Goal: Task Accomplishment & Management: Use online tool/utility

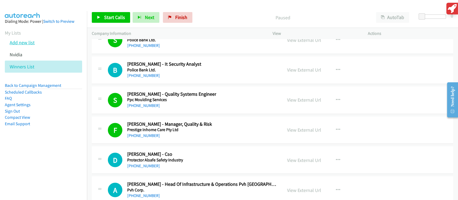
click at [30, 43] on link "Add new list" at bounding box center [22, 42] width 25 height 6
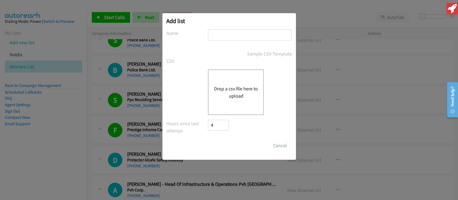
click at [237, 92] on button "Drop a csv file here to upload" at bounding box center [236, 92] width 44 height 14
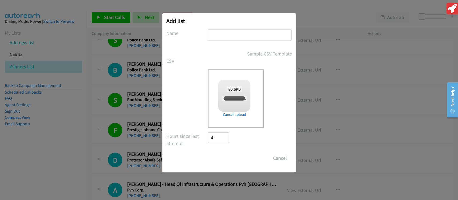
checkbox input "true"
click at [227, 35] on input "text" at bounding box center [250, 35] width 84 height 11
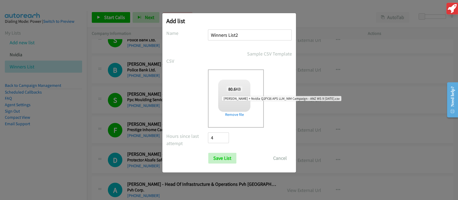
type input "Winners List2"
click at [241, 101] on div "Tina Sassman + Nvidia Q2FY26 APS LLM_NIM Campaign - ANZ WS 9 oct2.csv" at bounding box center [234, 98] width 25 height 5
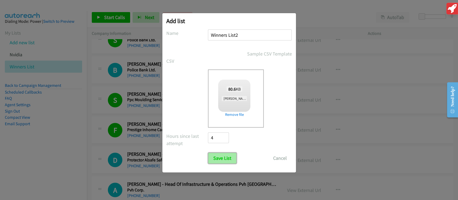
click at [217, 158] on input "Save List" at bounding box center [222, 158] width 28 height 11
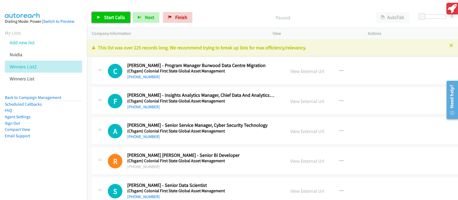
click at [115, 15] on span "Start Calls" at bounding box center [114, 17] width 21 height 6
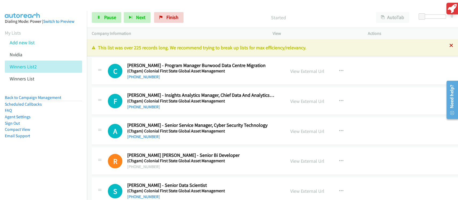
click at [450, 45] on icon at bounding box center [452, 46] width 4 height 4
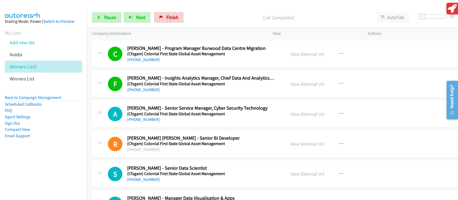
scroll to position [36, 0]
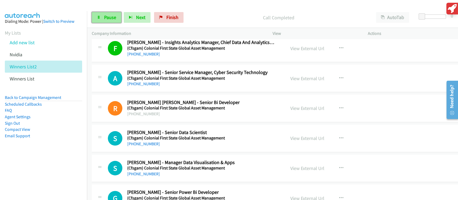
click at [112, 15] on span "Pause" at bounding box center [110, 17] width 12 height 6
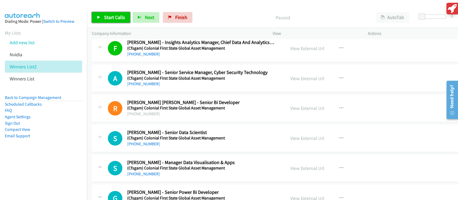
click at [112, 15] on span "Start Calls" at bounding box center [114, 17] width 21 height 6
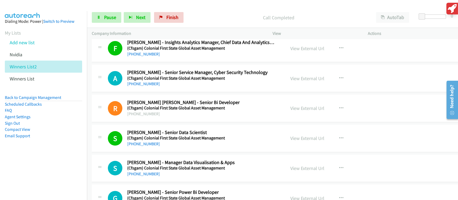
click at [255, 140] on h5 "(Cfsgam) Colonial First State Global Asset Management" at bounding box center [201, 138] width 148 height 5
click at [294, 168] on link "View External Url" at bounding box center [308, 168] width 34 height 6
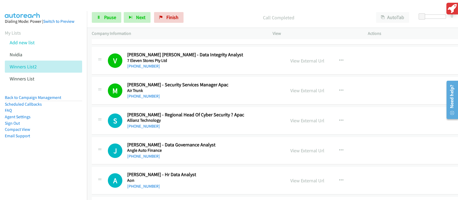
scroll to position [215, 0]
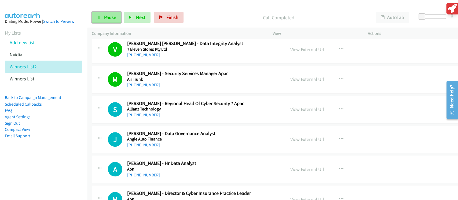
click at [108, 18] on span "Pause" at bounding box center [110, 17] width 12 height 6
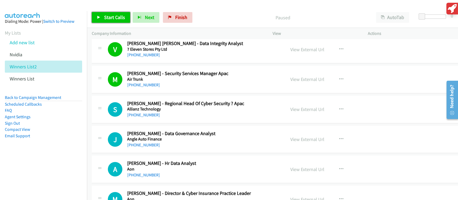
click at [108, 18] on span "Start Calls" at bounding box center [114, 17] width 21 height 6
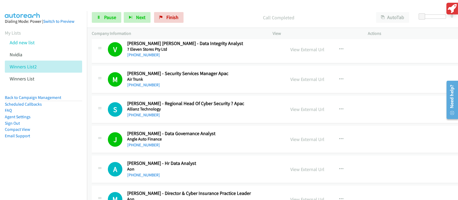
scroll to position [286, 0]
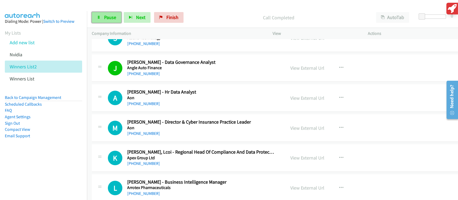
click at [108, 16] on span "Pause" at bounding box center [110, 17] width 12 height 6
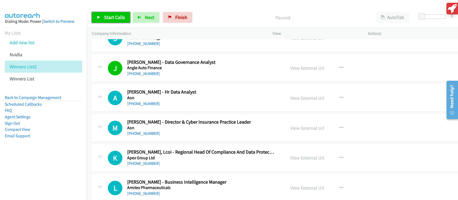
click at [108, 16] on span "Start Calls" at bounding box center [114, 17] width 21 height 6
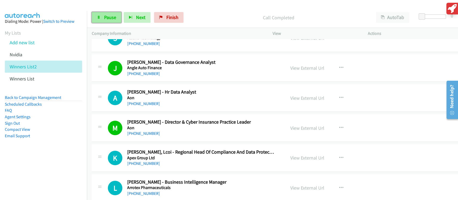
click at [107, 15] on span "Pause" at bounding box center [110, 17] width 12 height 6
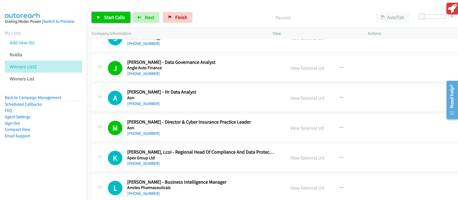
click at [107, 15] on span "Start Calls" at bounding box center [114, 17] width 21 height 6
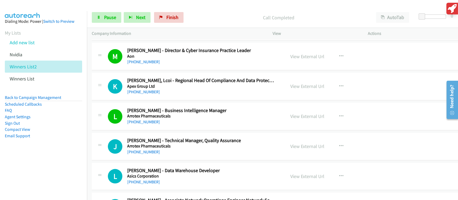
scroll to position [394, 0]
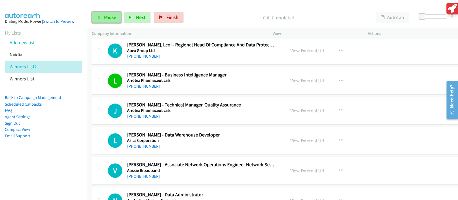
click at [106, 18] on span "Pause" at bounding box center [110, 17] width 12 height 6
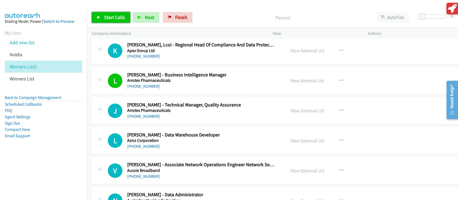
click at [106, 18] on span "Start Calls" at bounding box center [114, 17] width 21 height 6
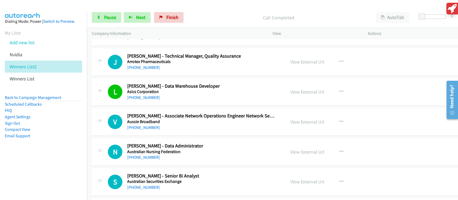
scroll to position [465, 0]
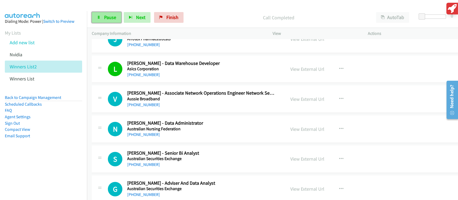
click at [116, 17] on span "Pause" at bounding box center [110, 17] width 12 height 6
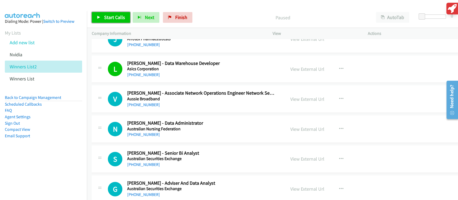
click at [116, 17] on span "Start Calls" at bounding box center [114, 17] width 21 height 6
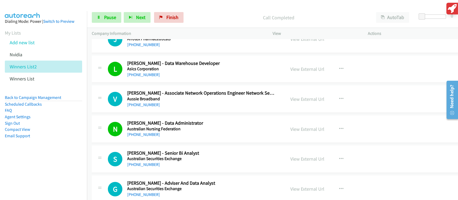
scroll to position [501, 0]
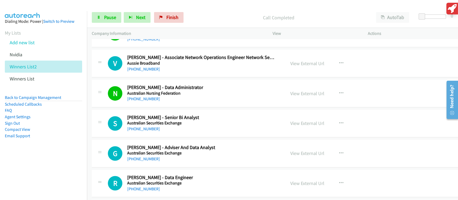
click at [166, 132] on div "S Callback Scheduled Suma Gurram - Senior Bi Analyst Australian Securities Exch…" at bounding box center [276, 124] width 368 height 28
click at [104, 16] on span "Pause" at bounding box center [110, 17] width 12 height 6
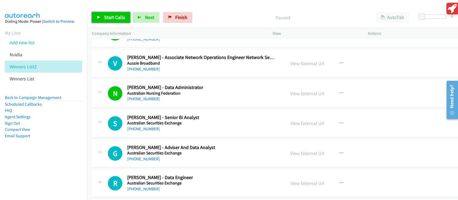
click at [104, 16] on span "Start Calls" at bounding box center [114, 17] width 21 height 6
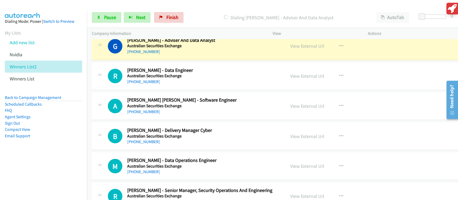
scroll to position [573, 0]
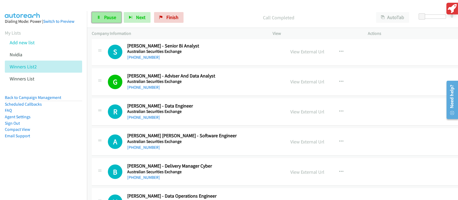
click at [117, 20] on link "Pause" at bounding box center [107, 17] width 30 height 11
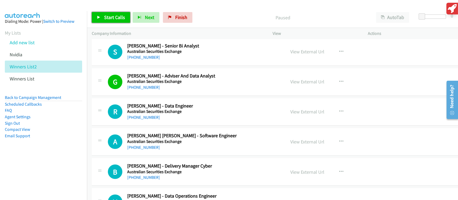
click at [117, 20] on span "Start Calls" at bounding box center [114, 17] width 21 height 6
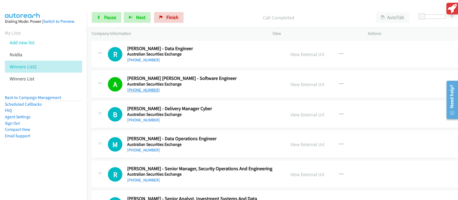
scroll to position [644, 0]
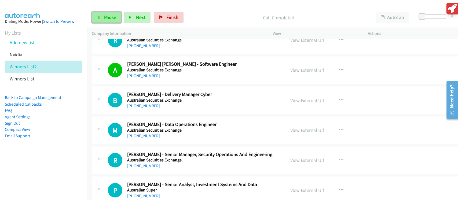
click at [107, 17] on span "Pause" at bounding box center [110, 17] width 12 height 6
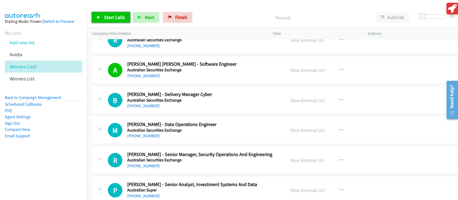
click at [107, 17] on span "Start Calls" at bounding box center [114, 17] width 21 height 6
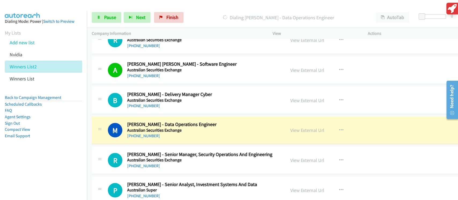
scroll to position [680, 0]
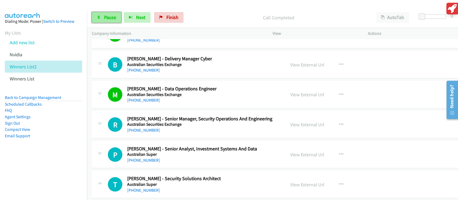
click at [108, 18] on span "Pause" at bounding box center [110, 17] width 12 height 6
click at [109, 18] on div "Start Calls Pause Next Finish" at bounding box center [139, 17] width 94 height 11
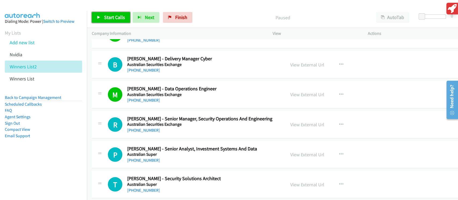
click at [109, 18] on span "Start Calls" at bounding box center [114, 17] width 21 height 6
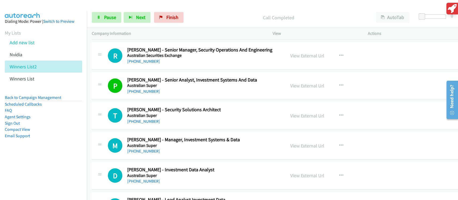
scroll to position [752, 0]
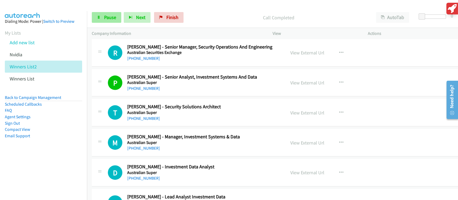
click at [99, 12] on div "Start Calls Pause Next Finish Call Completed AutoTab AutoTab 0" at bounding box center [272, 17] width 371 height 21
click at [104, 13] on link "Pause" at bounding box center [107, 17] width 30 height 11
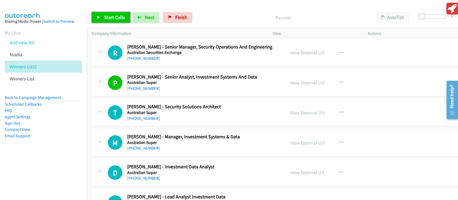
click at [104, 13] on link "Start Calls" at bounding box center [111, 17] width 38 height 11
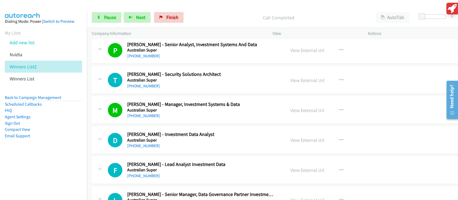
scroll to position [823, 0]
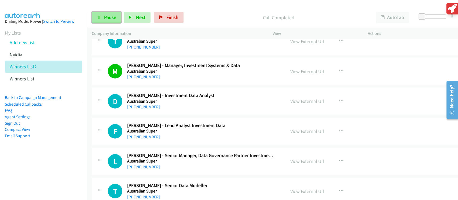
click at [110, 16] on span "Pause" at bounding box center [110, 17] width 12 height 6
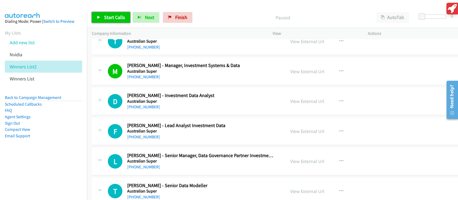
click at [110, 16] on span "Start Calls" at bounding box center [114, 17] width 21 height 6
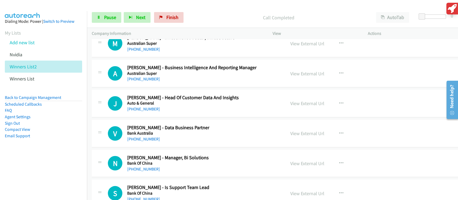
scroll to position [1002, 0]
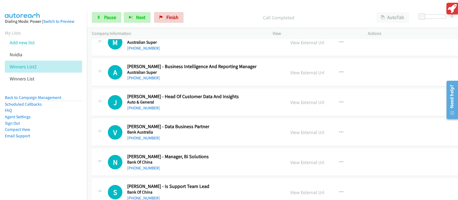
click at [148, 80] on div "[PHONE_NUMBER]" at bounding box center [201, 78] width 148 height 6
click at [147, 78] on link "[PHONE_NUMBER]" at bounding box center [143, 77] width 33 height 5
click at [148, 75] on link "[PHONE_NUMBER]" at bounding box center [143, 77] width 33 height 5
click at [142, 75] on link "[PHONE_NUMBER]" at bounding box center [143, 77] width 33 height 5
click at [106, 21] on link "Pause" at bounding box center [107, 17] width 30 height 11
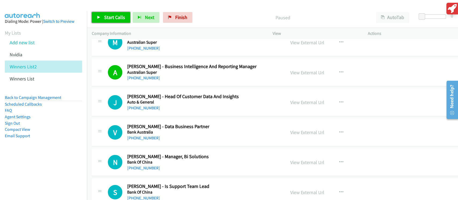
click at [103, 15] on link "Start Calls" at bounding box center [111, 17] width 38 height 11
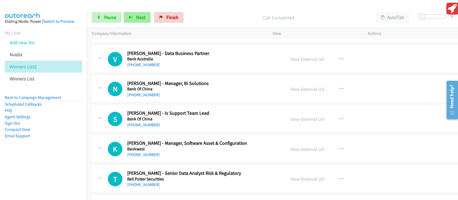
scroll to position [1074, 0]
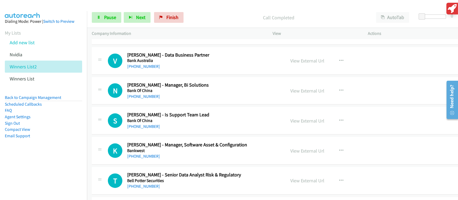
click at [116, 24] on div "Start Calls Pause Next Finish Call Completed AutoTab AutoTab 0" at bounding box center [272, 17] width 371 height 21
drag, startPoint x: 116, startPoint y: 23, endPoint x: 107, endPoint y: 18, distance: 10.4
click at [116, 22] on div "Start Calls Pause Next Finish Call Completed AutoTab AutoTab 0" at bounding box center [272, 17] width 371 height 21
click at [103, 17] on link "Pause" at bounding box center [107, 17] width 30 height 11
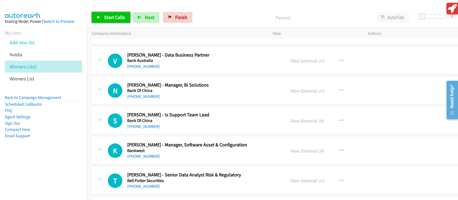
click at [117, 19] on span "Start Calls" at bounding box center [114, 17] width 21 height 6
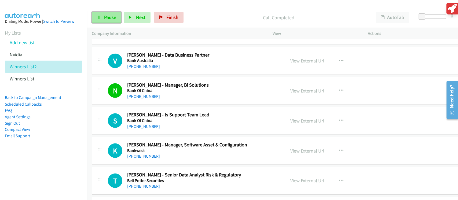
click at [106, 18] on span "Pause" at bounding box center [110, 17] width 12 height 6
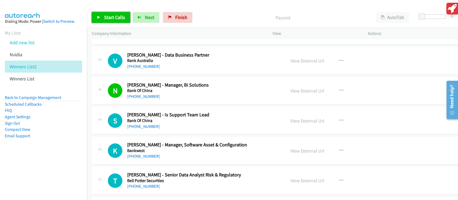
click at [111, 15] on span "Start Calls" at bounding box center [114, 17] width 21 height 6
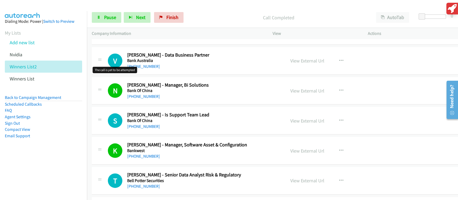
click at [118, 60] on h1 "V" at bounding box center [115, 61] width 14 height 14
click at [110, 20] on span "Pause" at bounding box center [110, 17] width 12 height 6
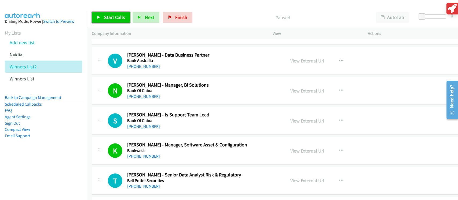
click at [107, 18] on span "Start Calls" at bounding box center [114, 17] width 21 height 6
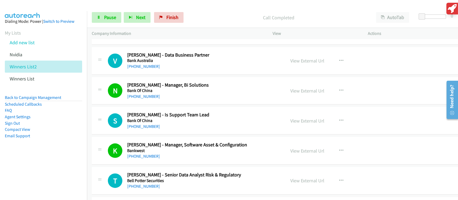
scroll to position [1110, 0]
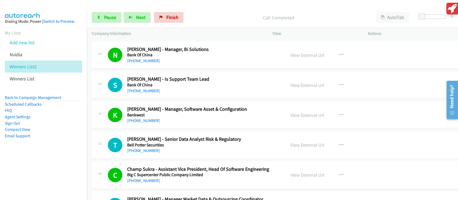
click at [238, 118] on div "[PHONE_NUMBER]" at bounding box center [201, 121] width 148 height 6
click at [302, 115] on link "View External Url" at bounding box center [308, 115] width 34 height 6
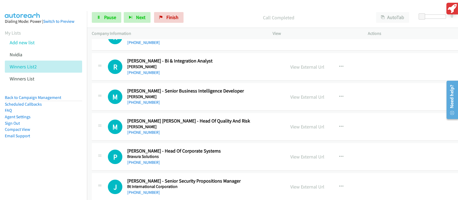
scroll to position [1325, 0]
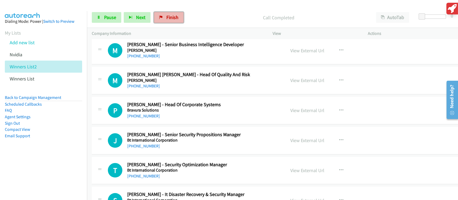
click at [166, 18] on span "Finish" at bounding box center [172, 17] width 12 height 6
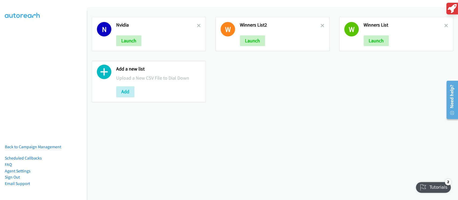
click at [230, 71] on div "N Nvidia Launch W Winners List2 Launch W Winners List Launch Add a new list Upl…" at bounding box center [272, 59] width 371 height 95
click at [255, 41] on button "Launch" at bounding box center [252, 40] width 25 height 11
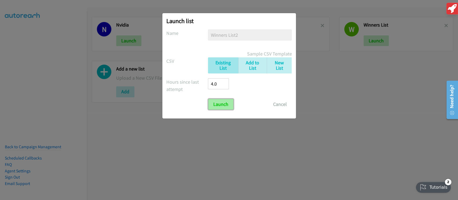
click at [226, 103] on input "Launch" at bounding box center [220, 104] width 25 height 11
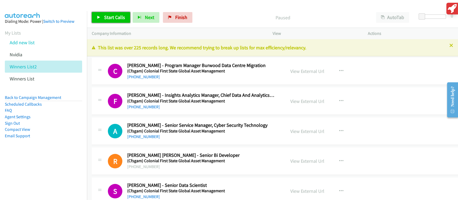
click at [110, 19] on span "Start Calls" at bounding box center [114, 17] width 21 height 6
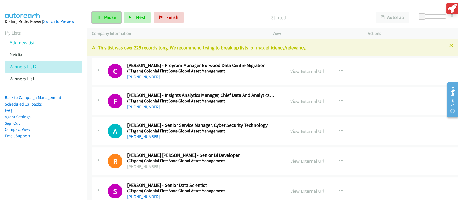
click at [105, 18] on span "Pause" at bounding box center [110, 17] width 12 height 6
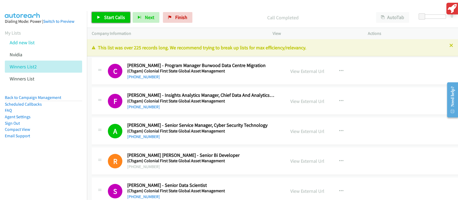
click at [112, 16] on span "Start Calls" at bounding box center [114, 17] width 21 height 6
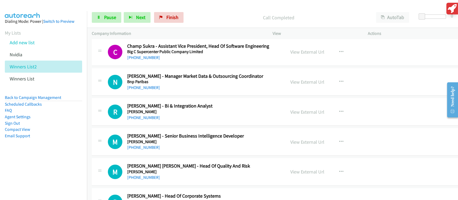
scroll to position [1217, 0]
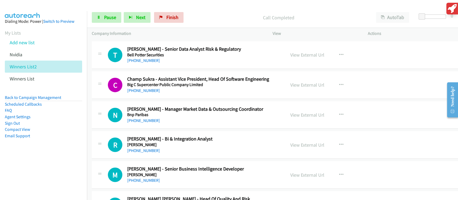
click at [255, 108] on h2 "[PERSON_NAME] - Manager Market Data & Outsourcing Coordinator" at bounding box center [201, 109] width 148 height 6
click at [339, 115] on icon "button" at bounding box center [341, 115] width 4 height 4
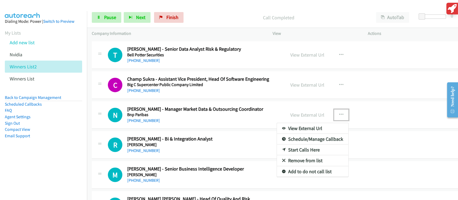
drag, startPoint x: 309, startPoint y: 148, endPoint x: 285, endPoint y: 143, distance: 25.0
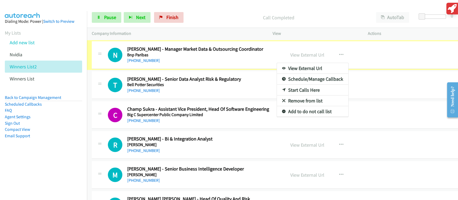
scroll to position [1207, 0]
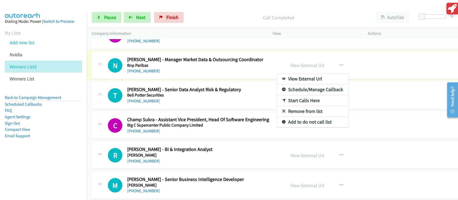
click at [110, 17] on div at bounding box center [229, 100] width 458 height 200
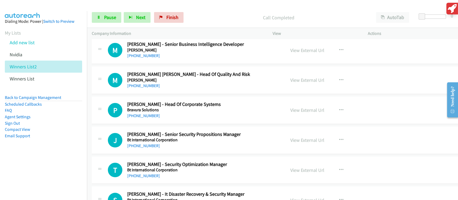
scroll to position [1350, 0]
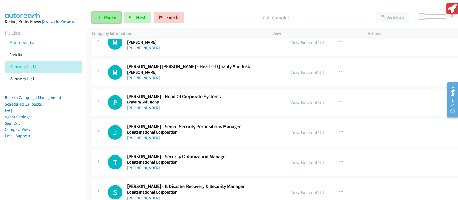
click at [110, 16] on span "Pause" at bounding box center [110, 17] width 12 height 6
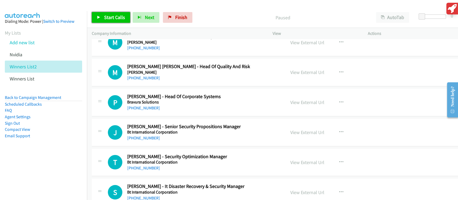
click at [110, 16] on span "Start Calls" at bounding box center [114, 17] width 21 height 6
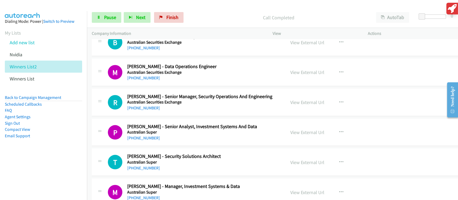
scroll to position [752, 0]
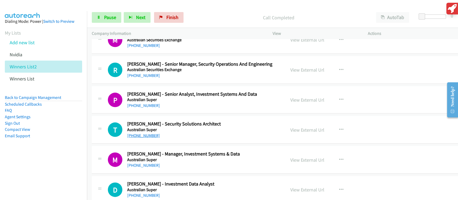
click at [151, 136] on link "[PHONE_NUMBER]" at bounding box center [143, 135] width 33 height 5
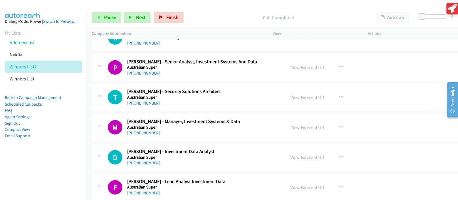
scroll to position [788, 0]
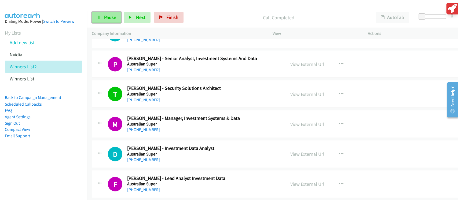
click at [113, 23] on link "Pause" at bounding box center [107, 17] width 30 height 11
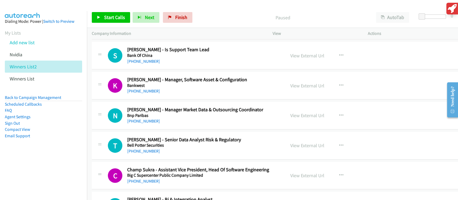
scroll to position [1145, 0]
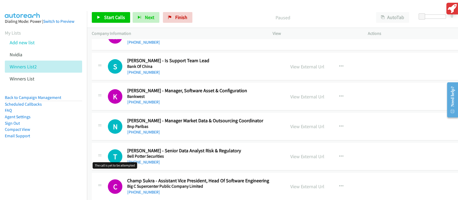
click at [116, 158] on h1 "T" at bounding box center [115, 157] width 14 height 14
click at [114, 19] on span "Start Calls" at bounding box center [114, 17] width 21 height 6
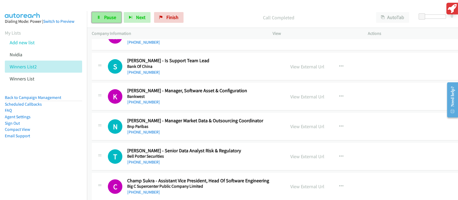
click at [110, 17] on span "Pause" at bounding box center [110, 17] width 12 height 6
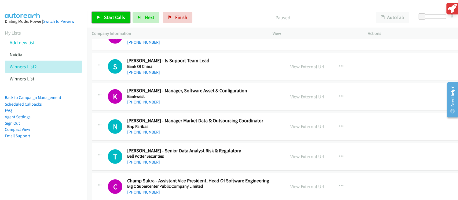
click at [109, 17] on span "Start Calls" at bounding box center [114, 17] width 21 height 6
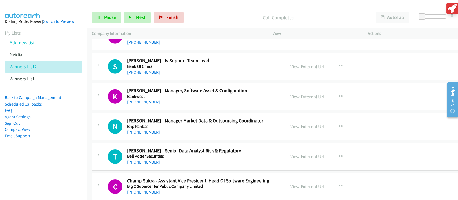
scroll to position [1181, 0]
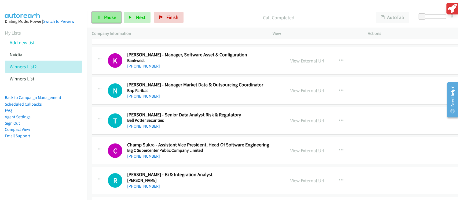
click at [111, 20] on span "Pause" at bounding box center [110, 17] width 12 height 6
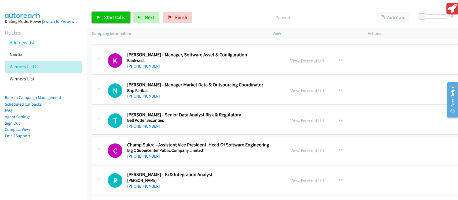
click at [108, 18] on span "Start Calls" at bounding box center [114, 17] width 21 height 6
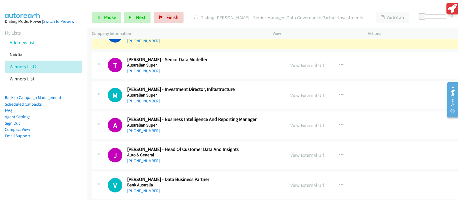
scroll to position [895, 0]
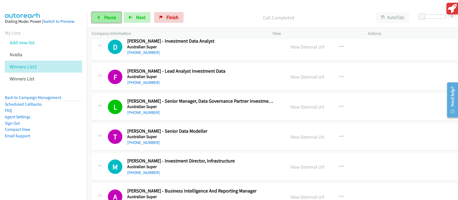
click at [107, 20] on span "Pause" at bounding box center [110, 17] width 12 height 6
click at [107, 20] on span "Start Calls" at bounding box center [114, 17] width 21 height 6
click at [146, 20] on button "Next" at bounding box center [137, 17] width 27 height 11
click at [109, 19] on span "Pause" at bounding box center [110, 17] width 12 height 6
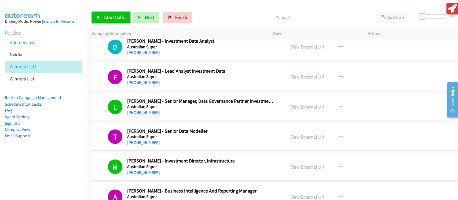
click at [109, 19] on span "Start Calls" at bounding box center [114, 17] width 21 height 6
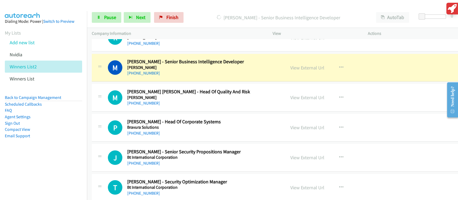
scroll to position [1289, 0]
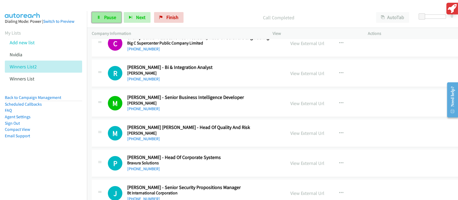
click at [107, 15] on span "Pause" at bounding box center [110, 17] width 12 height 6
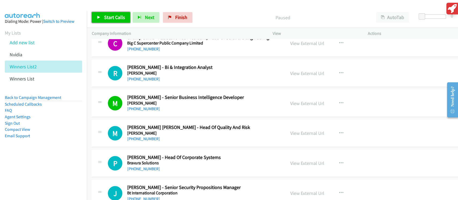
click at [107, 18] on span "Start Calls" at bounding box center [114, 17] width 21 height 6
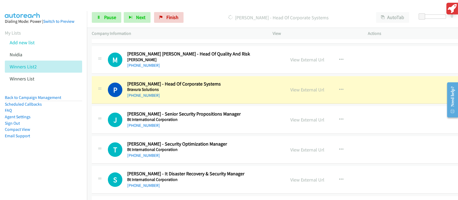
scroll to position [1360, 0]
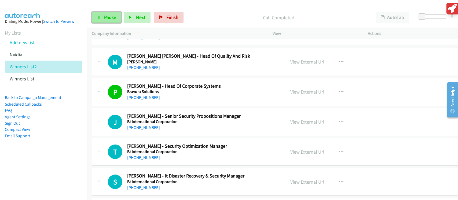
click at [108, 22] on link "Pause" at bounding box center [107, 17] width 30 height 11
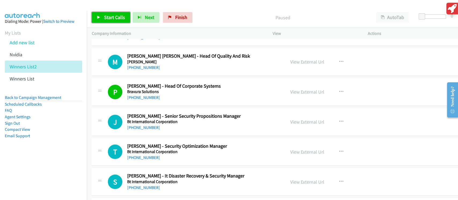
click at [122, 18] on span "Start Calls" at bounding box center [114, 17] width 21 height 6
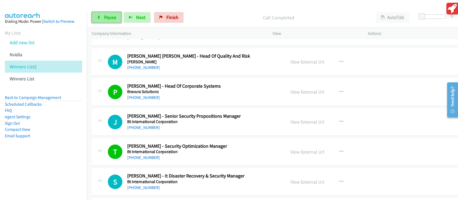
click at [113, 15] on span "Pause" at bounding box center [110, 17] width 12 height 6
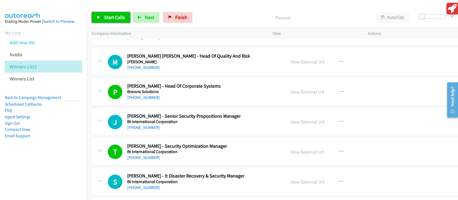
click at [106, 18] on span "Start Calls" at bounding box center [114, 17] width 21 height 6
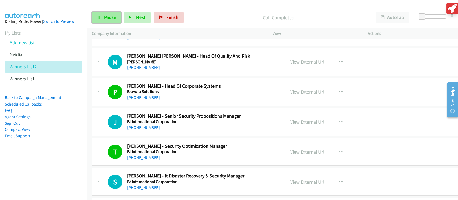
click at [108, 20] on span "Pause" at bounding box center [110, 17] width 12 height 6
click at [108, 20] on div "Start Calls Pause Next Finish" at bounding box center [139, 17] width 94 height 11
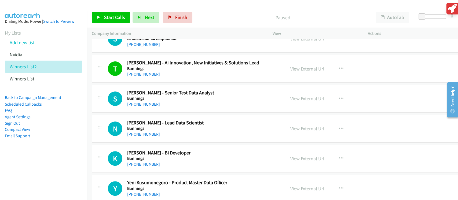
scroll to position [1539, 0]
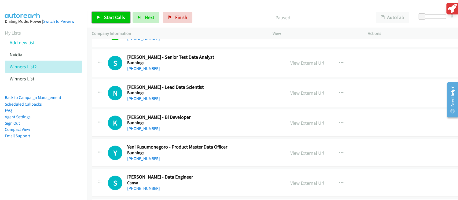
click at [122, 14] on span "Start Calls" at bounding box center [114, 17] width 21 height 6
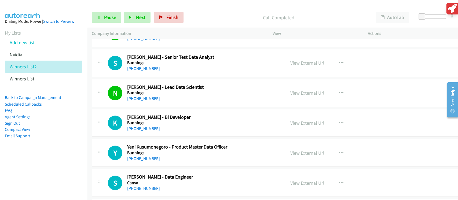
drag, startPoint x: 230, startPoint y: 146, endPoint x: 173, endPoint y: 153, distance: 56.8
click at [109, 22] on link "Pause" at bounding box center [107, 17] width 30 height 11
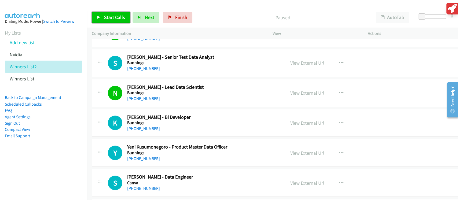
click at [111, 21] on link "Start Calls" at bounding box center [111, 17] width 38 height 11
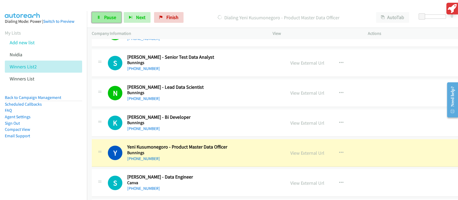
click at [108, 19] on span "Pause" at bounding box center [110, 17] width 12 height 6
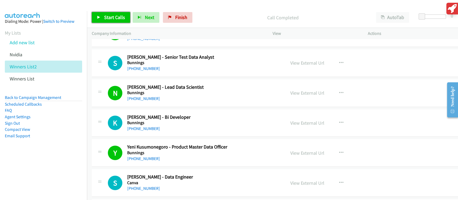
click at [120, 16] on span "Start Calls" at bounding box center [114, 17] width 21 height 6
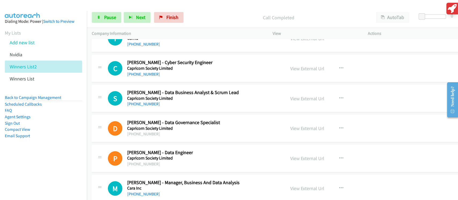
scroll to position [2470, 0]
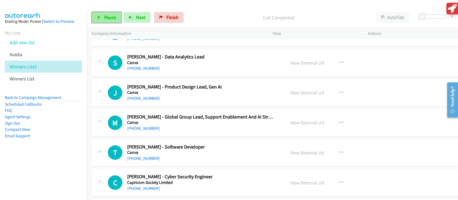
click at [111, 22] on link "Pause" at bounding box center [107, 17] width 30 height 11
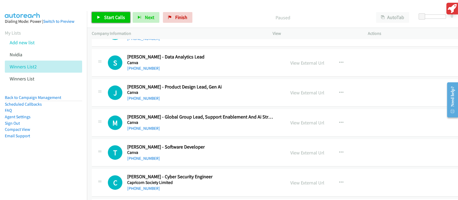
click at [116, 15] on span "Start Calls" at bounding box center [114, 17] width 21 height 6
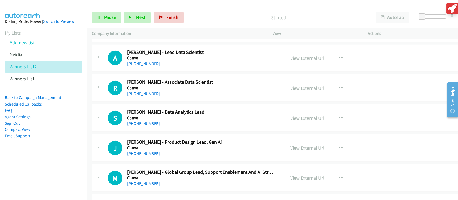
scroll to position [2399, 0]
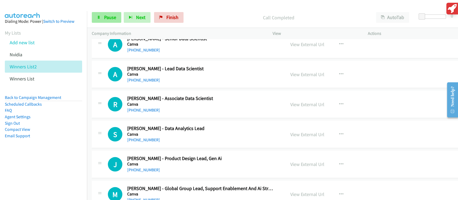
click at [92, 13] on div "Start Calls Pause Next Finish Call Completed AutoTab AutoTab 0" at bounding box center [272, 17] width 371 height 21
click at [193, 68] on h2 "[PERSON_NAME] - Lead Data Scientist" at bounding box center [201, 69] width 148 height 6
click at [139, 80] on link "[PHONE_NUMBER]" at bounding box center [143, 80] width 33 height 5
click at [139, 108] on link "[PHONE_NUMBER]" at bounding box center [143, 110] width 33 height 5
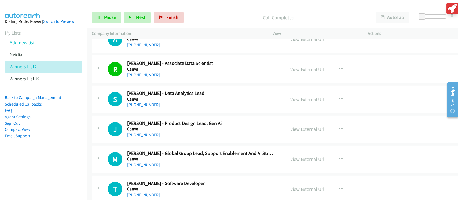
scroll to position [2434, 0]
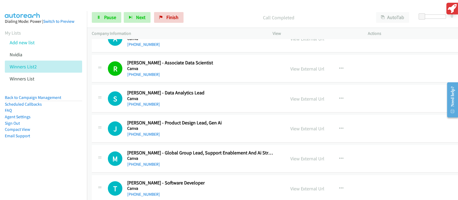
click at [128, 81] on td "R Callback Scheduled [PERSON_NAME] - Associate Data Scientist Canva [GEOGRAPHIC…" at bounding box center [276, 69] width 378 height 30
drag, startPoint x: 128, startPoint y: 81, endPoint x: 115, endPoint y: 94, distance: 18.8
click at [103, 21] on link "Pause" at bounding box center [107, 17] width 30 height 11
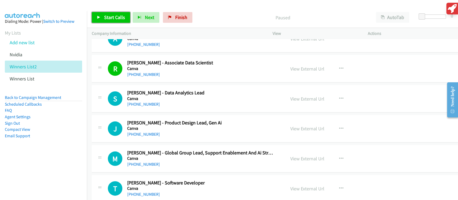
click at [107, 21] on link "Start Calls" at bounding box center [111, 17] width 38 height 11
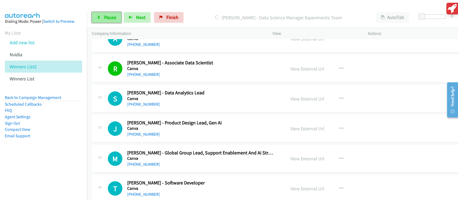
click at [107, 21] on link "Pause" at bounding box center [107, 17] width 30 height 11
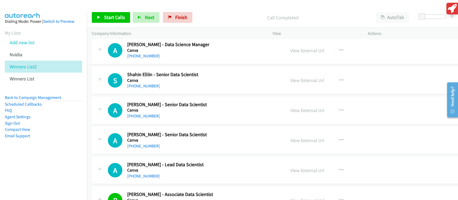
scroll to position [2255, 0]
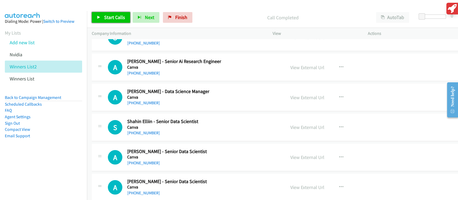
click at [124, 15] on link "Start Calls" at bounding box center [111, 17] width 38 height 11
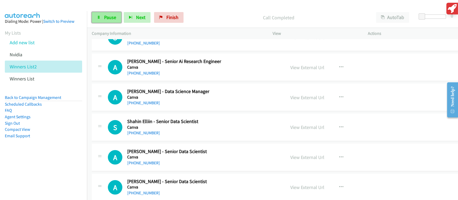
click at [113, 20] on span "Pause" at bounding box center [110, 17] width 12 height 6
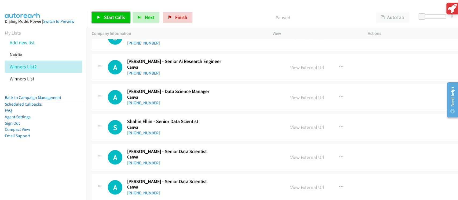
click at [114, 14] on link "Start Calls" at bounding box center [111, 17] width 38 height 11
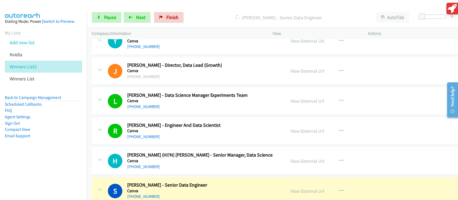
scroll to position [1933, 0]
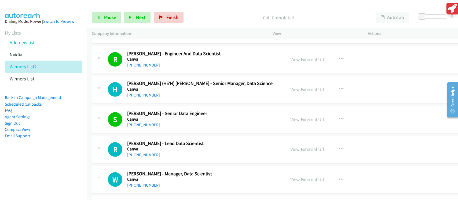
click at [111, 23] on div "Start Calls Pause Next Finish Call Completed AutoTab AutoTab 0" at bounding box center [272, 17] width 371 height 21
click at [116, 11] on div "Start Calls Pause Next Finish Call Completed AutoTab AutoTab 0" at bounding box center [272, 17] width 371 height 21
click at [116, 16] on link "Pause" at bounding box center [107, 17] width 30 height 11
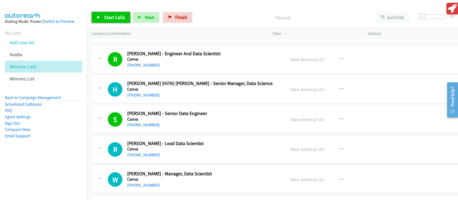
click at [103, 20] on link "Start Calls" at bounding box center [111, 17] width 38 height 11
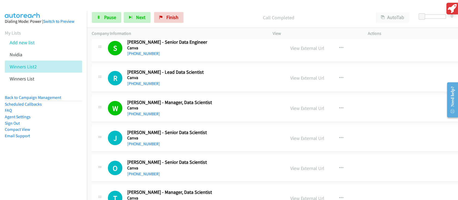
scroll to position [2041, 0]
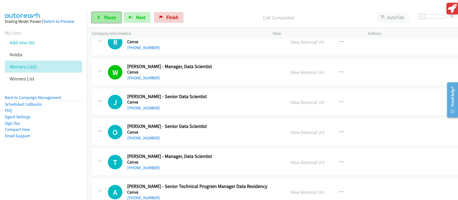
click at [114, 20] on link "Pause" at bounding box center [107, 17] width 30 height 11
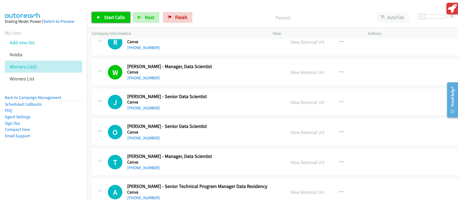
click at [113, 20] on span "Start Calls" at bounding box center [114, 17] width 21 height 6
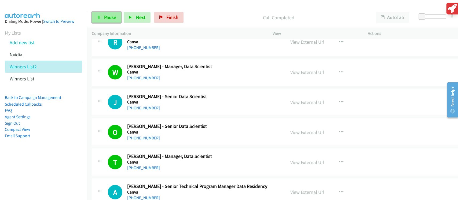
click at [114, 18] on span "Pause" at bounding box center [110, 17] width 12 height 6
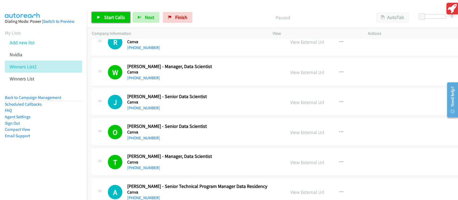
click at [114, 19] on span "Start Calls" at bounding box center [114, 17] width 21 height 6
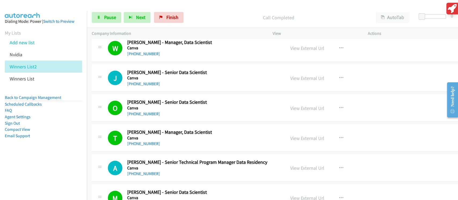
scroll to position [2076, 0]
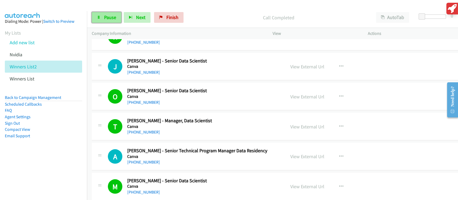
click at [110, 20] on span "Pause" at bounding box center [110, 17] width 12 height 6
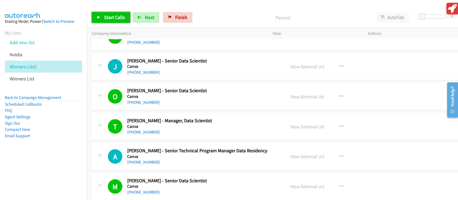
click at [109, 19] on span "Start Calls" at bounding box center [114, 17] width 21 height 6
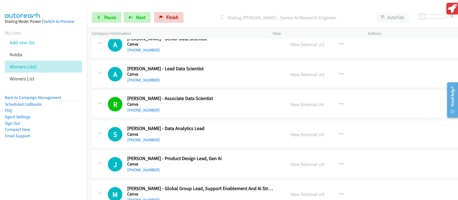
scroll to position [2255, 0]
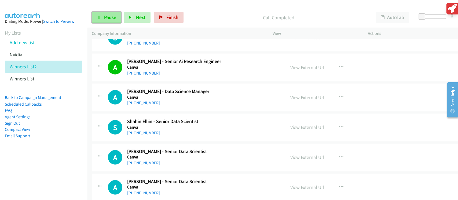
click at [105, 17] on span "Pause" at bounding box center [110, 17] width 12 height 6
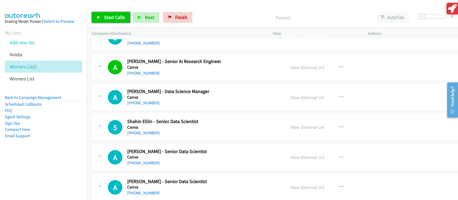
click at [105, 17] on span "Start Calls" at bounding box center [114, 17] width 21 height 6
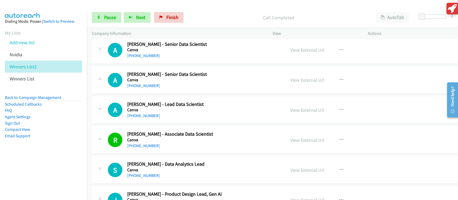
scroll to position [2041, 0]
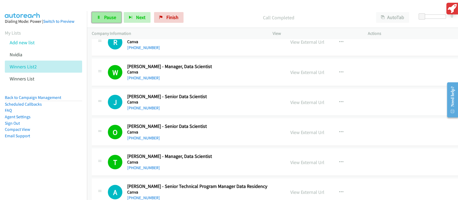
click at [101, 19] on link "Pause" at bounding box center [107, 17] width 30 height 11
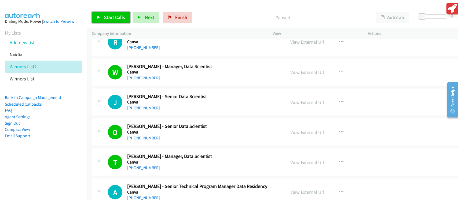
click at [101, 19] on link "Start Calls" at bounding box center [111, 17] width 38 height 11
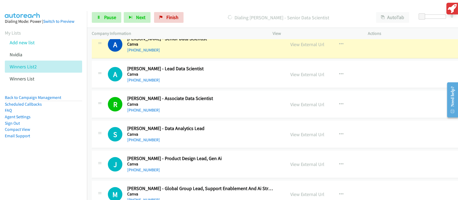
scroll to position [2363, 0]
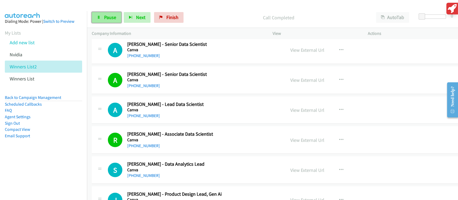
click at [101, 17] on link "Pause" at bounding box center [107, 17] width 30 height 11
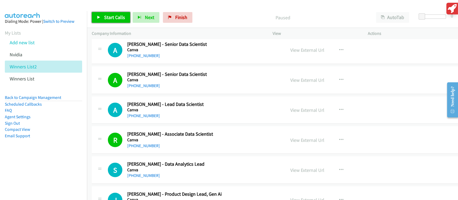
click at [104, 18] on span "Start Calls" at bounding box center [114, 17] width 21 height 6
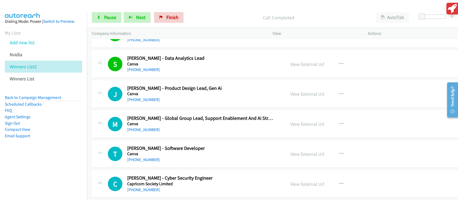
scroll to position [2470, 0]
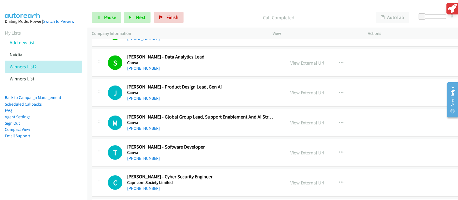
click at [103, 26] on div "Start Calls Pause Next Finish Call Completed AutoTab AutoTab 0" at bounding box center [272, 17] width 371 height 21
click at [107, 22] on link "Pause" at bounding box center [107, 17] width 30 height 11
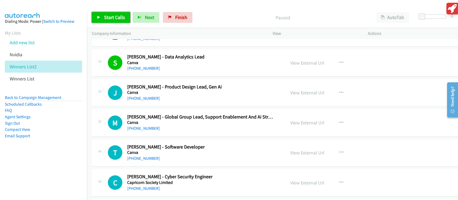
click at [117, 19] on span "Start Calls" at bounding box center [114, 17] width 21 height 6
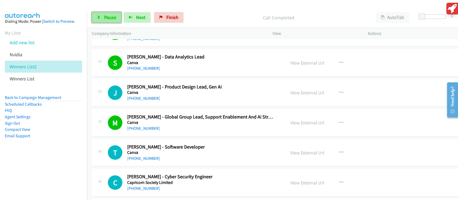
click at [104, 21] on link "Pause" at bounding box center [107, 17] width 30 height 11
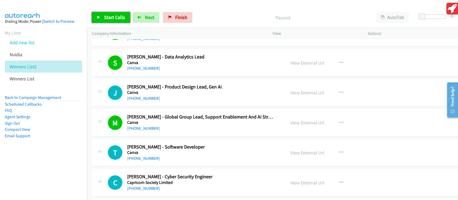
click at [104, 21] on link "Start Calls" at bounding box center [111, 17] width 38 height 11
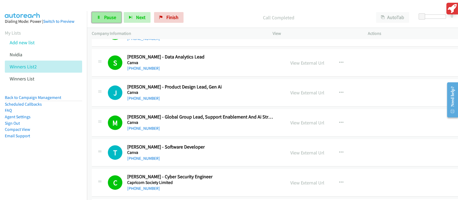
click at [109, 19] on span "Pause" at bounding box center [110, 17] width 12 height 6
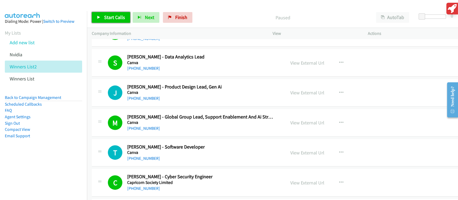
click at [106, 15] on span "Start Calls" at bounding box center [114, 17] width 21 height 6
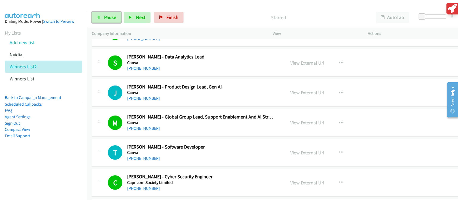
click at [109, 16] on span "Pause" at bounding box center [110, 17] width 12 height 6
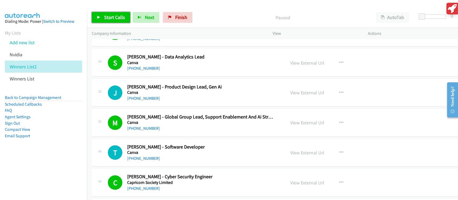
click at [117, 19] on span "Start Calls" at bounding box center [114, 17] width 21 height 6
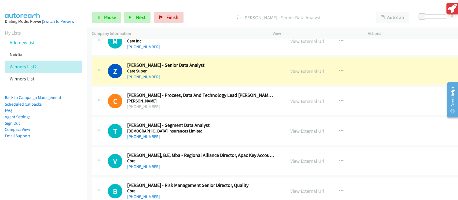
scroll to position [2721, 0]
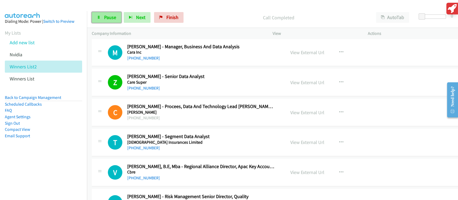
click at [116, 19] on link "Pause" at bounding box center [107, 17] width 30 height 11
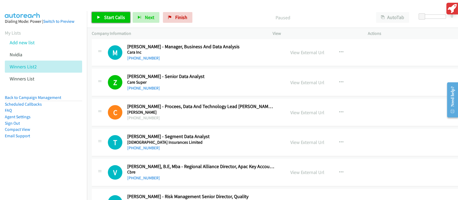
click at [114, 19] on span "Start Calls" at bounding box center [114, 17] width 21 height 6
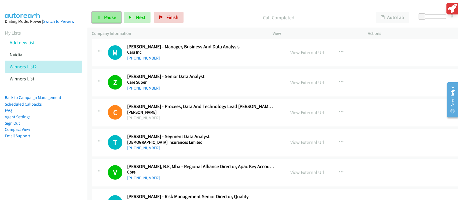
click at [103, 22] on link "Pause" at bounding box center [107, 17] width 30 height 11
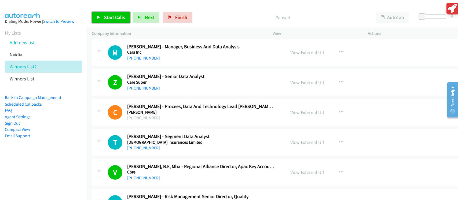
click at [106, 18] on span "Start Calls" at bounding box center [114, 17] width 21 height 6
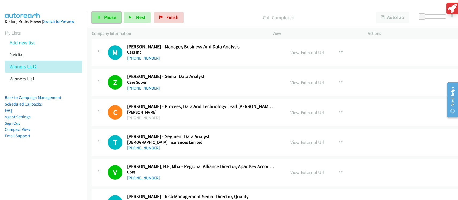
click at [114, 21] on link "Pause" at bounding box center [107, 17] width 30 height 11
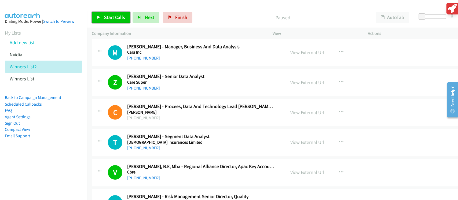
click at [111, 20] on span "Start Calls" at bounding box center [114, 17] width 21 height 6
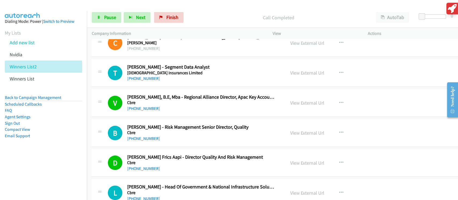
scroll to position [2757, 0]
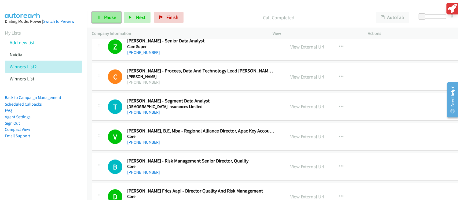
click at [117, 19] on link "Pause" at bounding box center [107, 17] width 30 height 11
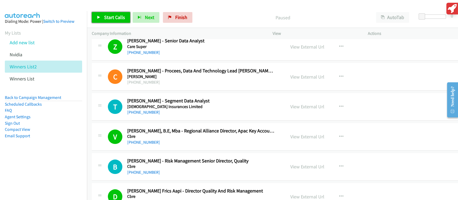
click at [117, 19] on span "Start Calls" at bounding box center [114, 17] width 21 height 6
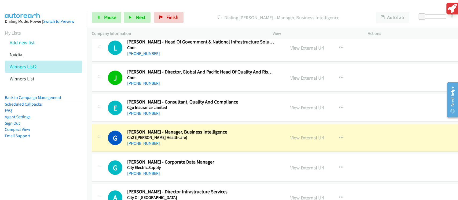
scroll to position [2971, 0]
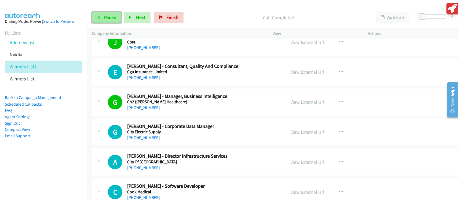
click at [101, 20] on link "Pause" at bounding box center [107, 17] width 30 height 11
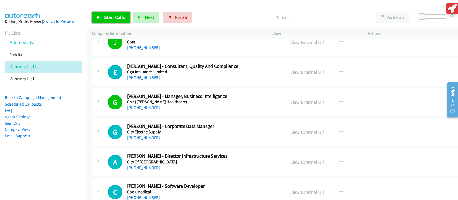
click at [101, 20] on link "Start Calls" at bounding box center [111, 17] width 38 height 11
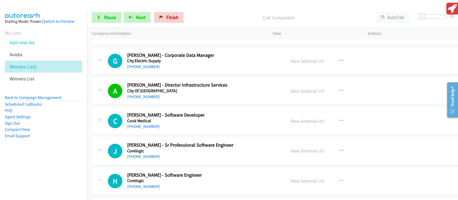
scroll to position [3043, 0]
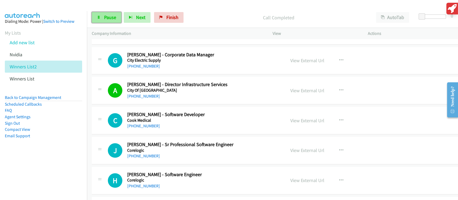
click at [99, 18] on icon at bounding box center [99, 18] width 4 height 4
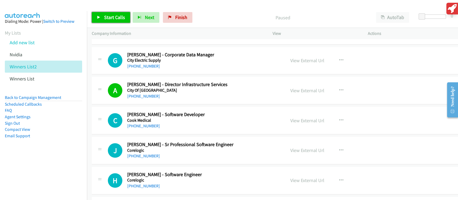
click at [121, 17] on span "Start Calls" at bounding box center [114, 17] width 21 height 6
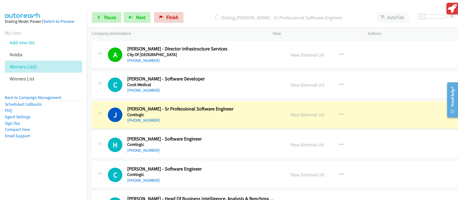
scroll to position [3115, 0]
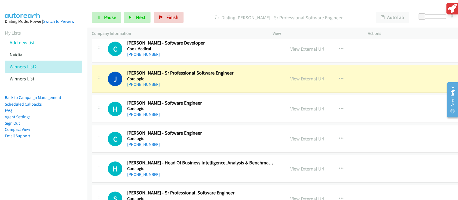
click at [301, 76] on link "View External Url" at bounding box center [308, 79] width 34 height 6
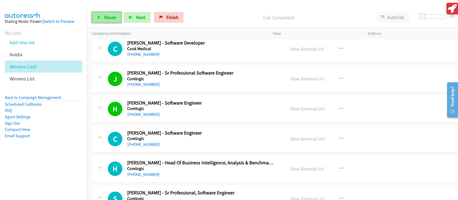
click at [103, 16] on link "Pause" at bounding box center [107, 17] width 30 height 11
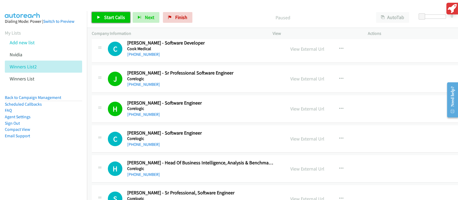
drag, startPoint x: 100, startPoint y: 4, endPoint x: 113, endPoint y: 19, distance: 20.0
click at [113, 19] on span "Start Calls" at bounding box center [114, 17] width 21 height 6
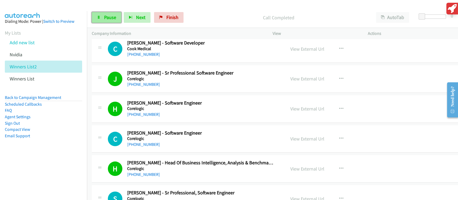
click at [107, 16] on span "Pause" at bounding box center [110, 17] width 12 height 6
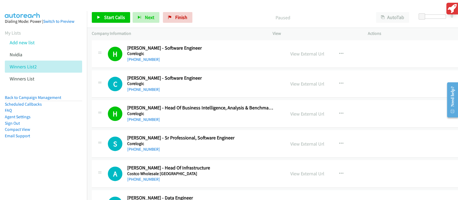
scroll to position [3186, 0]
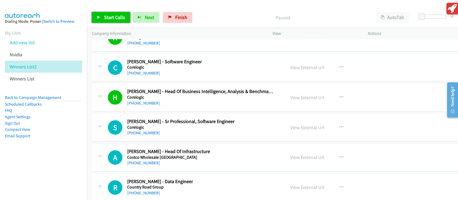
click at [122, 18] on span "Start Calls" at bounding box center [114, 17] width 21 height 6
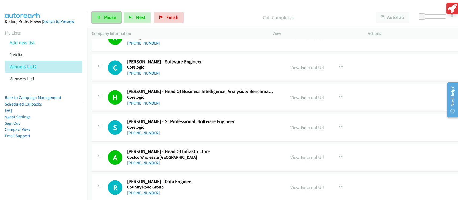
click at [107, 20] on span "Pause" at bounding box center [110, 17] width 12 height 6
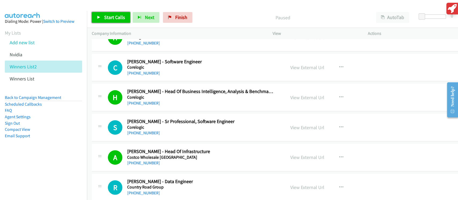
click at [108, 19] on span "Start Calls" at bounding box center [114, 17] width 21 height 6
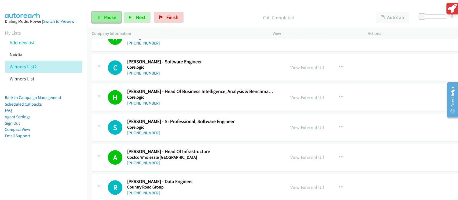
click at [111, 18] on span "Pause" at bounding box center [110, 17] width 12 height 6
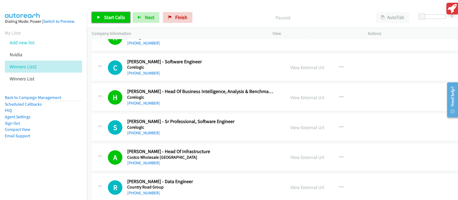
click at [112, 17] on span "Start Calls" at bounding box center [114, 17] width 21 height 6
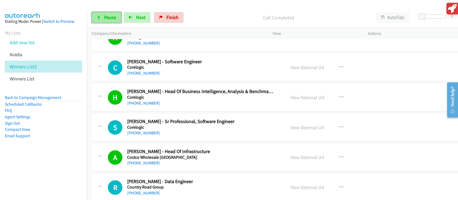
click at [107, 20] on span "Pause" at bounding box center [110, 17] width 12 height 6
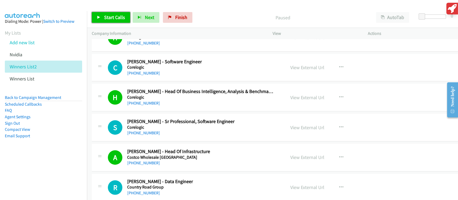
click at [116, 18] on span "Start Calls" at bounding box center [114, 17] width 21 height 6
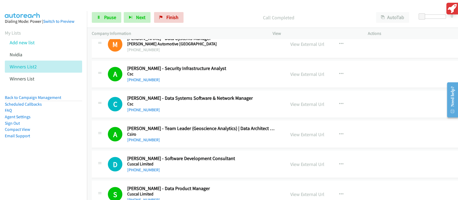
scroll to position [3401, 0]
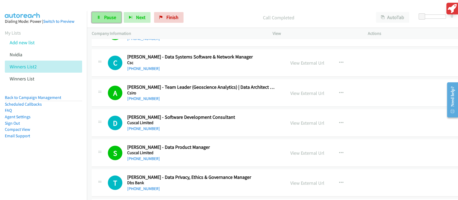
click at [107, 19] on span "Pause" at bounding box center [110, 17] width 12 height 6
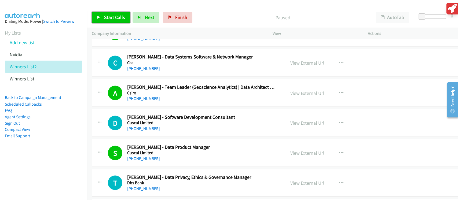
click at [107, 18] on span "Start Calls" at bounding box center [114, 17] width 21 height 6
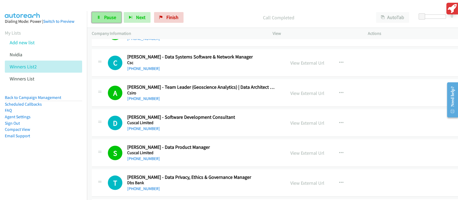
click at [108, 18] on span "Pause" at bounding box center [110, 17] width 12 height 6
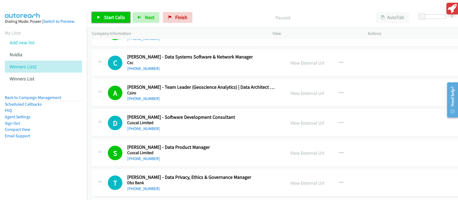
click at [108, 18] on span "Start Calls" at bounding box center [114, 17] width 21 height 6
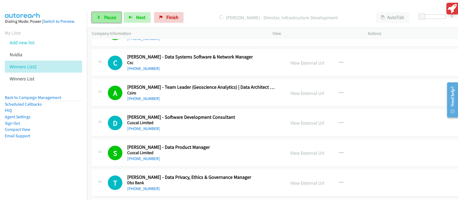
click at [108, 18] on span "Pause" at bounding box center [110, 17] width 12 height 6
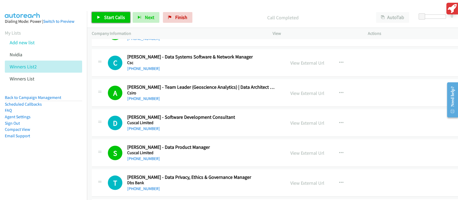
click at [112, 20] on span "Start Calls" at bounding box center [114, 17] width 21 height 6
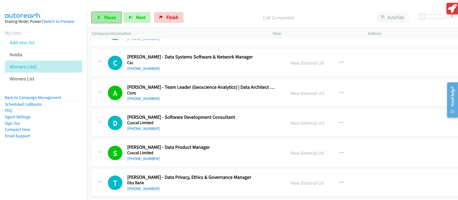
click at [105, 17] on span "Pause" at bounding box center [110, 17] width 12 height 6
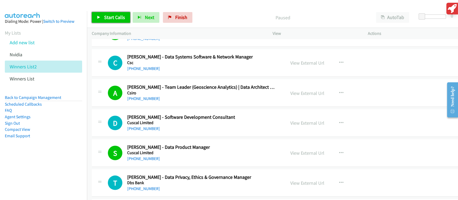
click at [116, 18] on span "Start Calls" at bounding box center [114, 17] width 21 height 6
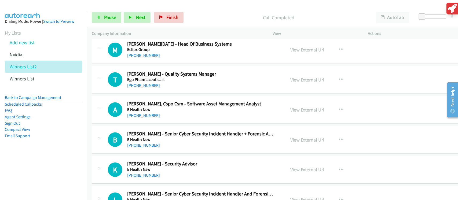
scroll to position [3795, 0]
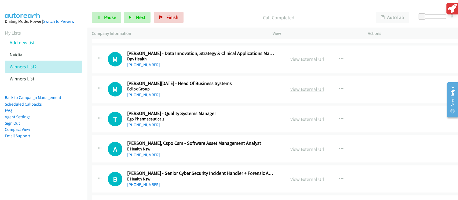
click at [305, 86] on link "View External Url" at bounding box center [308, 89] width 34 height 6
click at [307, 177] on link "View External Url" at bounding box center [308, 179] width 34 height 6
click at [113, 16] on span "Pause" at bounding box center [110, 17] width 12 height 6
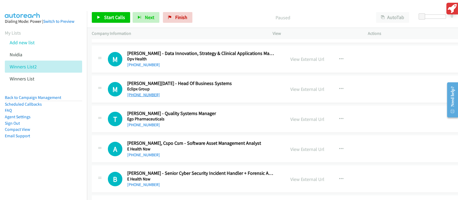
click at [147, 92] on link "[PHONE_NUMBER]" at bounding box center [143, 94] width 33 height 5
click at [117, 15] on span "Start Calls" at bounding box center [114, 17] width 21 height 6
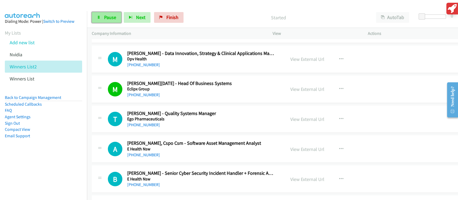
click at [117, 16] on link "Pause" at bounding box center [107, 17] width 30 height 11
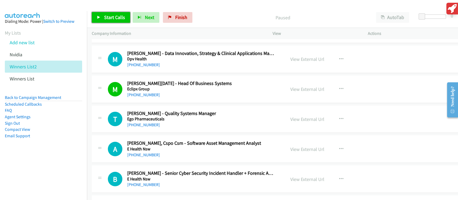
click at [116, 20] on span "Start Calls" at bounding box center [114, 17] width 21 height 6
